Goal: Information Seeking & Learning: Learn about a topic

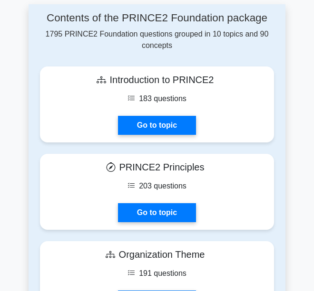
scroll to position [682, 0]
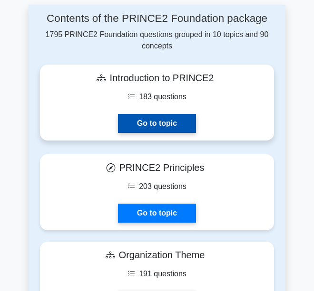
click at [148, 114] on link "Go to topic" at bounding box center [157, 123] width 78 height 19
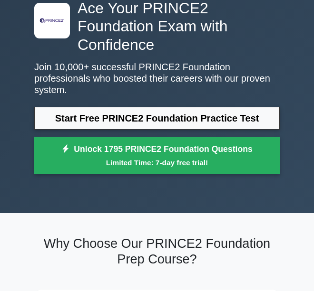
scroll to position [0, 0]
